Goal: Find specific page/section: Find specific page/section

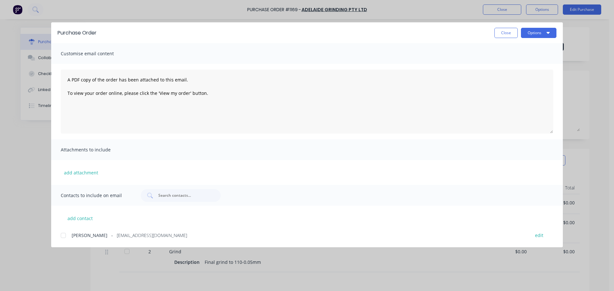
drag, startPoint x: 499, startPoint y: 30, endPoint x: 401, endPoint y: 4, distance: 101.6
click at [498, 30] on button "Close" at bounding box center [506, 33] width 23 height 10
type textarea "x"
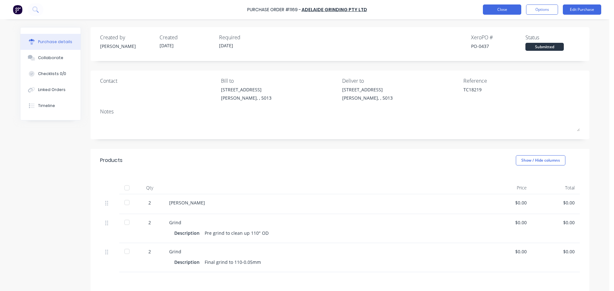
click at [512, 7] on button "Close" at bounding box center [502, 9] width 38 height 10
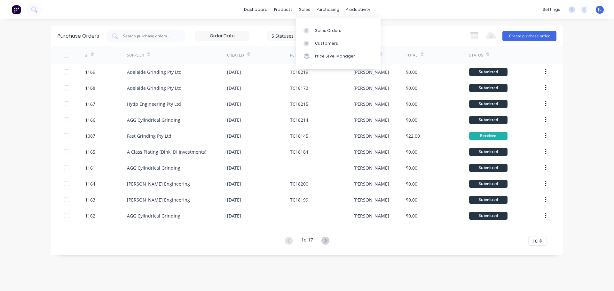
click at [307, 23] on div "Sales Orders Customers Price Level Manager" at bounding box center [338, 43] width 85 height 51
click at [307, 26] on link "Sales Orders" at bounding box center [338, 30] width 85 height 13
